Goal: Navigation & Orientation: Go to known website

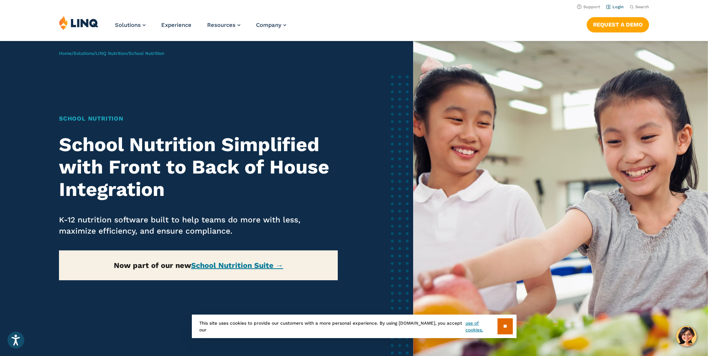
click at [617, 6] on link "Login" at bounding box center [615, 6] width 18 height 5
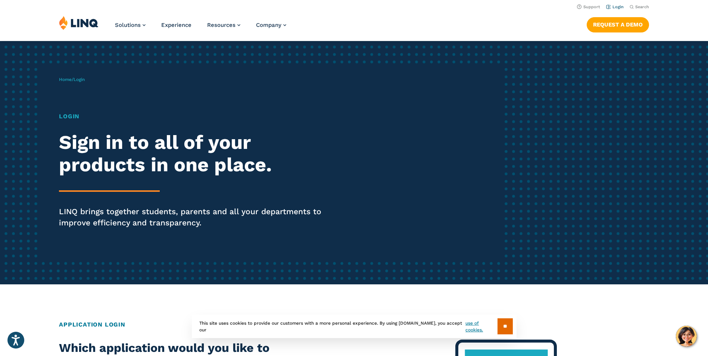
click at [614, 6] on link "Login" at bounding box center [615, 6] width 18 height 5
click at [624, 7] on link "Login" at bounding box center [615, 6] width 18 height 5
click at [618, 8] on link "Login" at bounding box center [615, 6] width 18 height 5
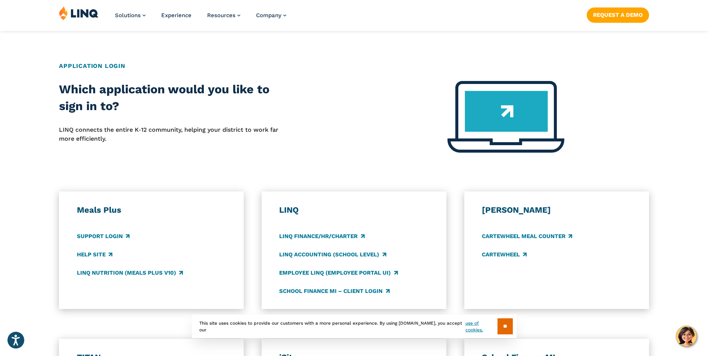
scroll to position [263, 0]
